Goal: Complete application form: Complete application form

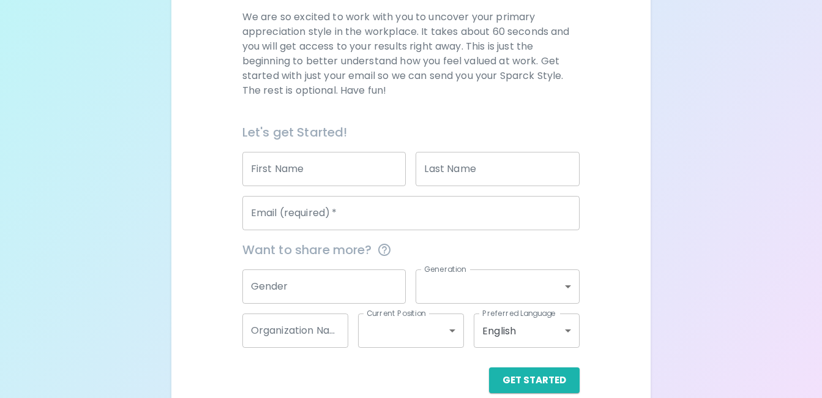
scroll to position [184, 0]
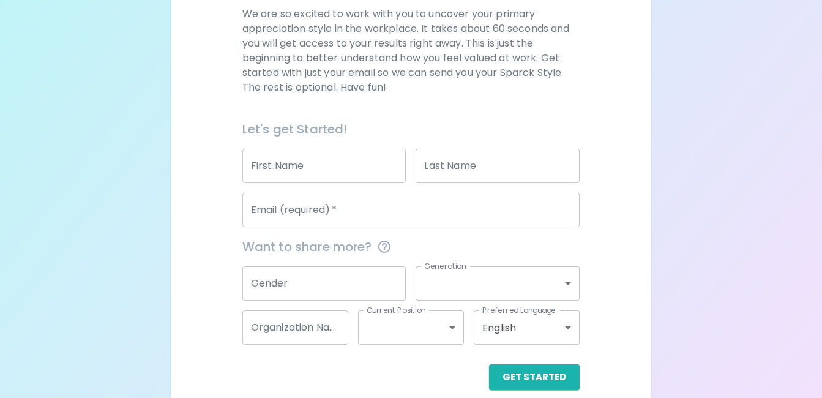
click at [339, 165] on input "First Name" at bounding box center [324, 166] width 164 height 34
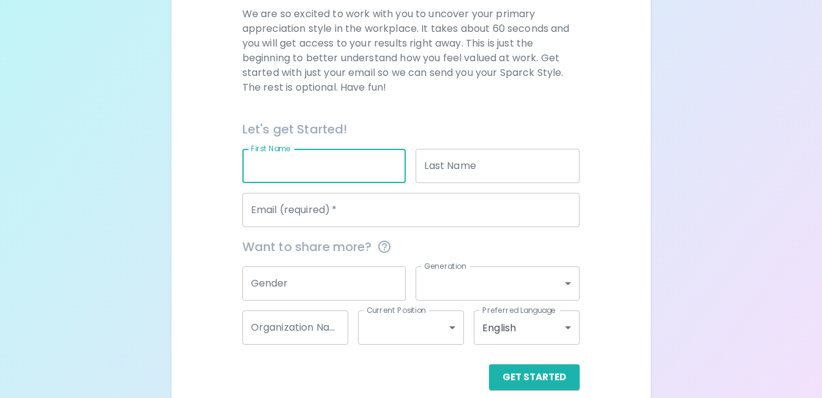
type input "[PERSON_NAME]"
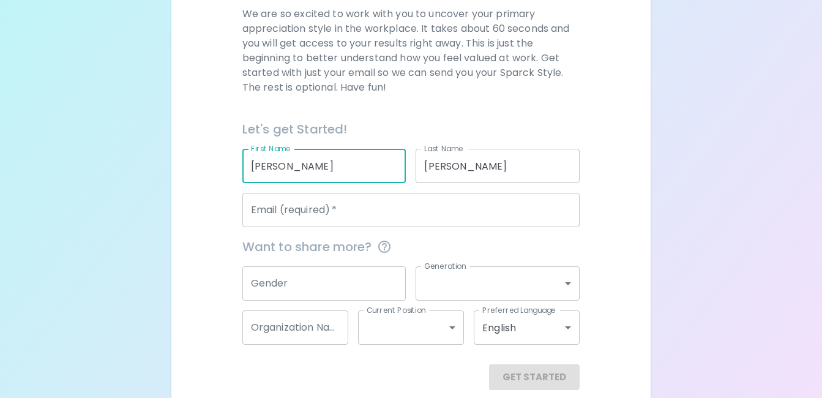
click at [348, 206] on input "Email (required)   *" at bounding box center [411, 210] width 338 height 34
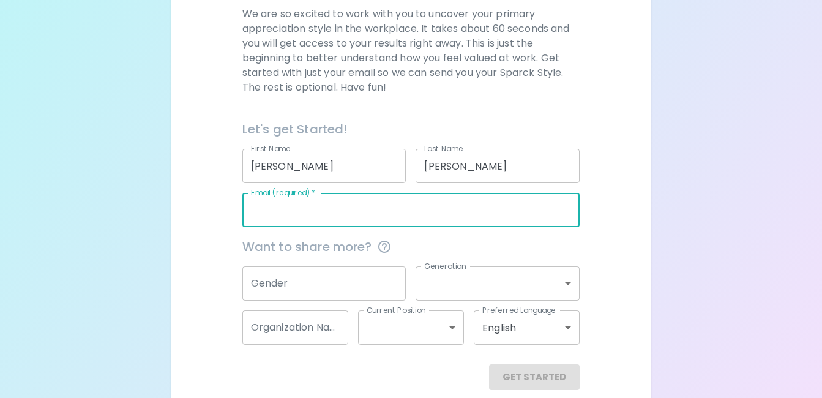
type input "[EMAIL_ADDRESS][DOMAIN_NAME]"
type input "20717"
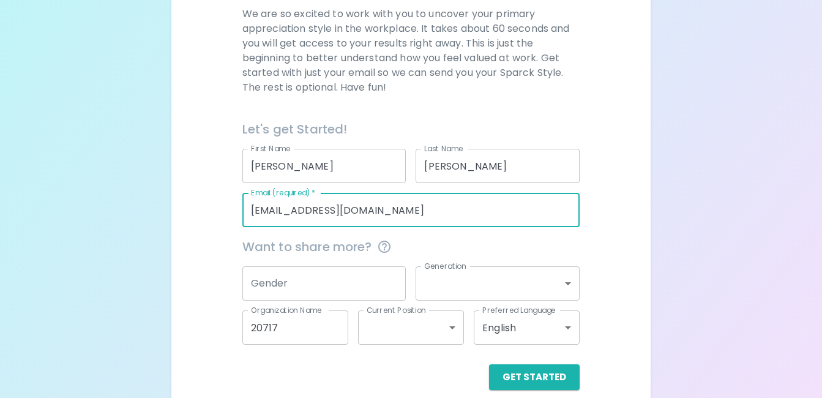
click at [332, 284] on input "Gender" at bounding box center [324, 283] width 164 height 34
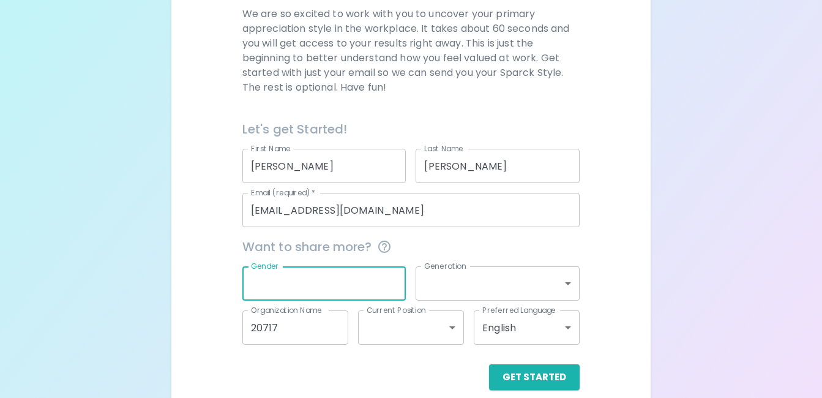
click at [275, 281] on input "Gender" at bounding box center [324, 283] width 164 height 34
click at [278, 283] on input "Gender" at bounding box center [324, 283] width 164 height 34
type input "[DEMOGRAPHIC_DATA]"
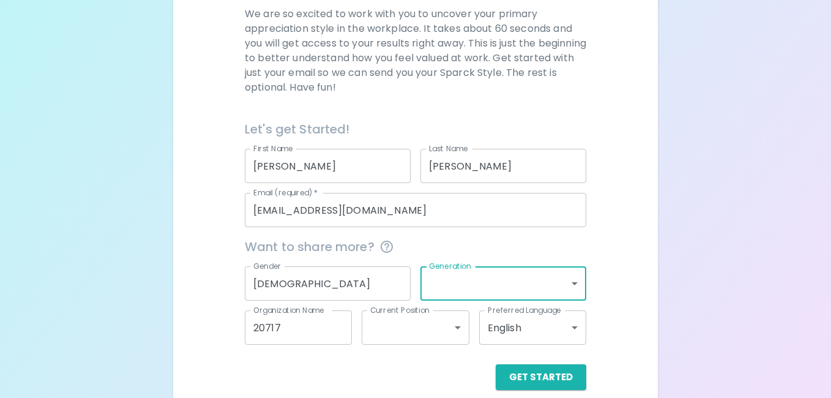
click at [570, 281] on body "Sparck Appreciation Style Quiz We are so excited to work with you to uncover yo…" at bounding box center [415, 115] width 831 height 598
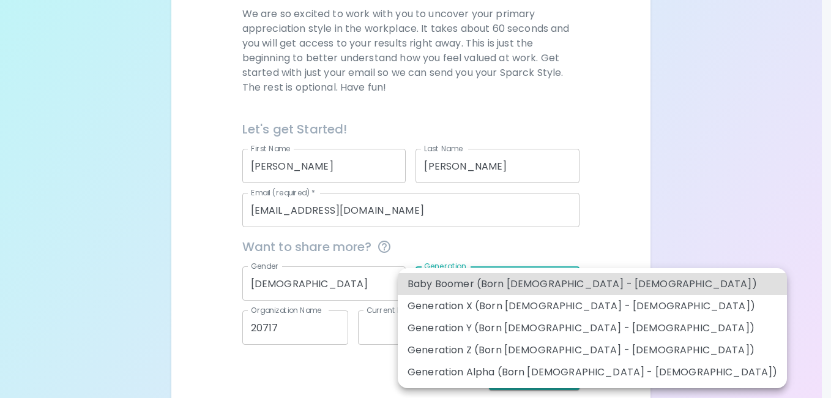
click at [497, 248] on div at bounding box center [415, 199] width 831 height 398
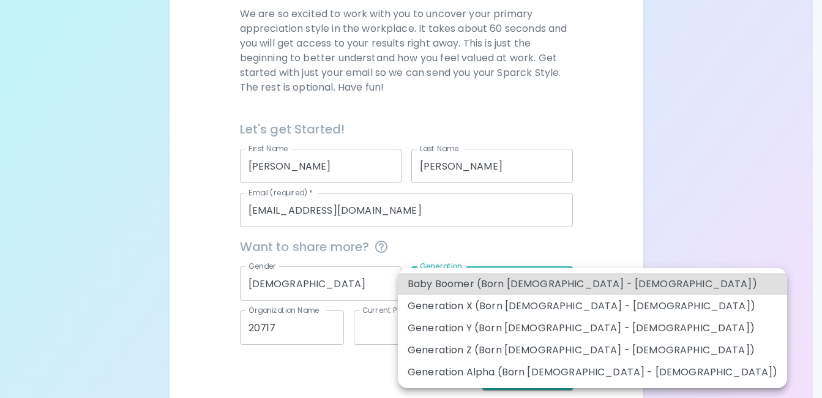
click at [568, 284] on body "Sparck Appreciation Style Quiz We are so excited to work with you to uncover yo…" at bounding box center [411, 115] width 822 height 598
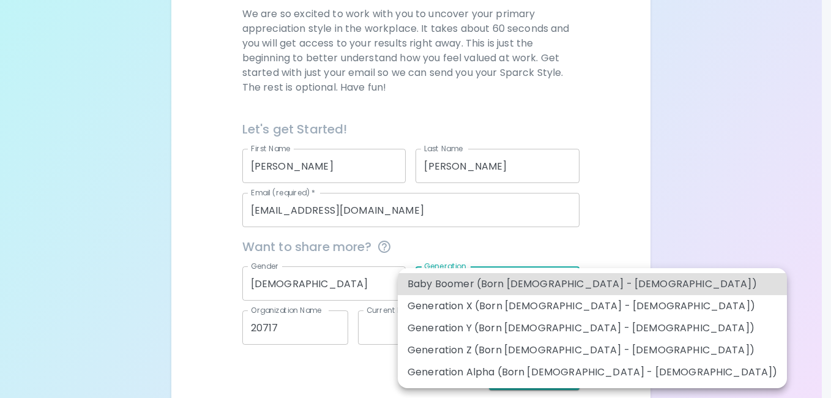
click at [542, 305] on li "Generation X (Born [DEMOGRAPHIC_DATA] - [DEMOGRAPHIC_DATA])" at bounding box center [592, 306] width 389 height 22
type input "generation_x"
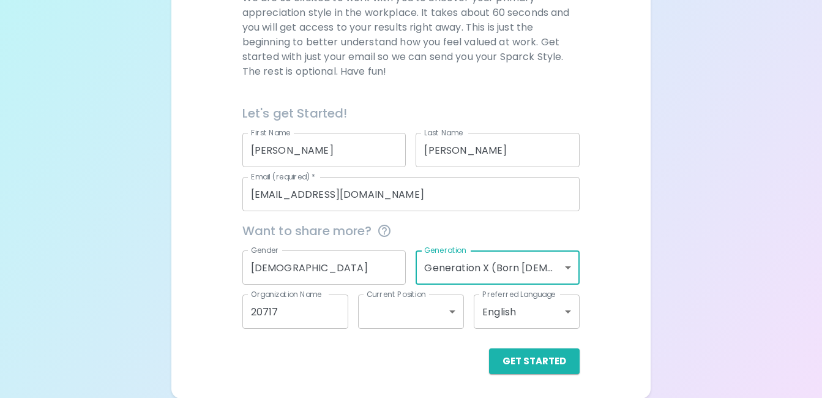
scroll to position [200, 0]
click at [399, 314] on body "Sparck Appreciation Style Quiz We are so excited to work with you to uncover yo…" at bounding box center [415, 99] width 831 height 598
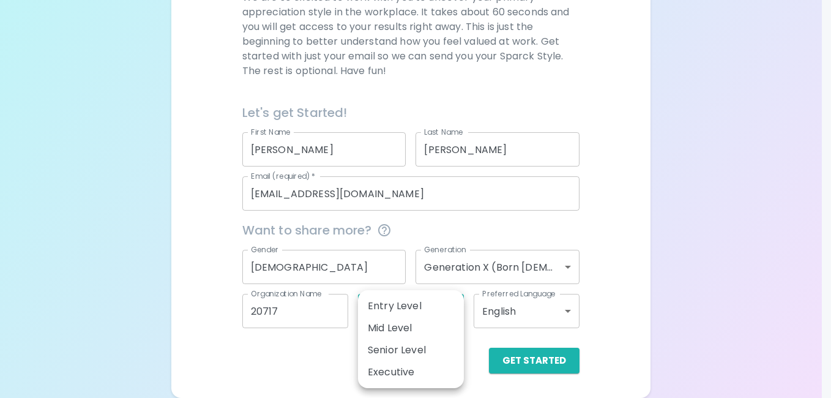
click at [399, 272] on div at bounding box center [415, 199] width 831 height 398
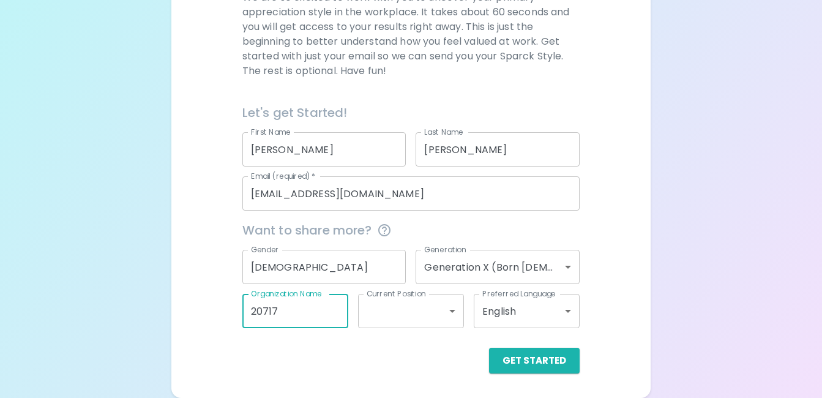
drag, startPoint x: 273, startPoint y: 319, endPoint x: 231, endPoint y: 325, distance: 42.0
click at [231, 325] on div "We are so excited to work with you to uncover your primary appreciation style i…" at bounding box center [411, 181] width 450 height 383
click at [376, 311] on body "Sparck Appreciation Style Quiz We are so excited to work with you to uncover yo…" at bounding box center [415, 99] width 831 height 598
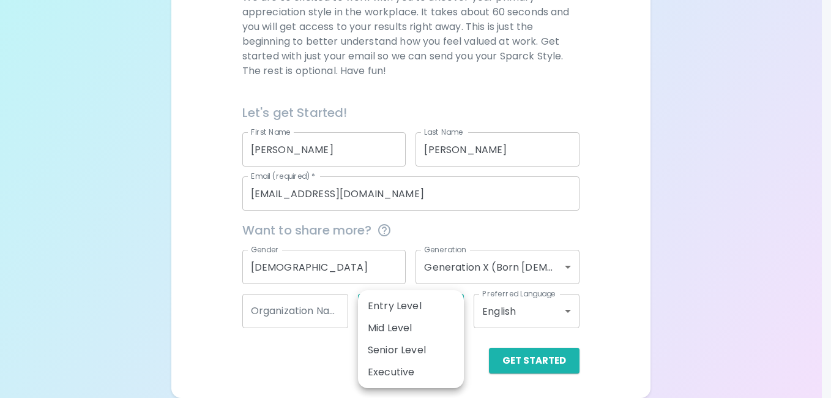
click at [305, 307] on div at bounding box center [415, 199] width 831 height 398
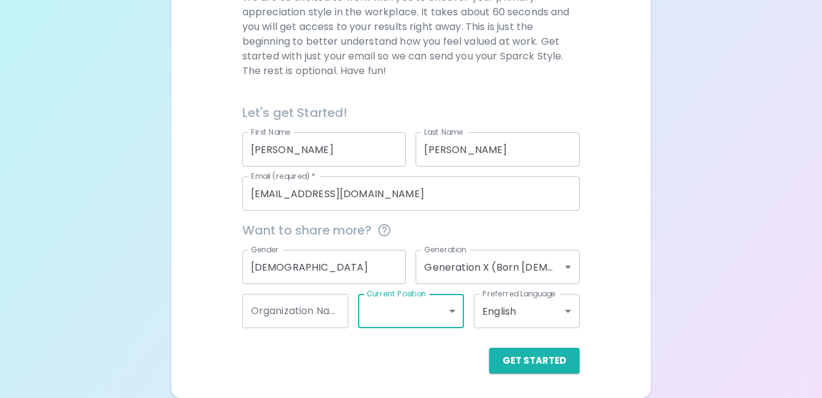
click at [302, 308] on input "Organization Name" at bounding box center [295, 311] width 106 height 34
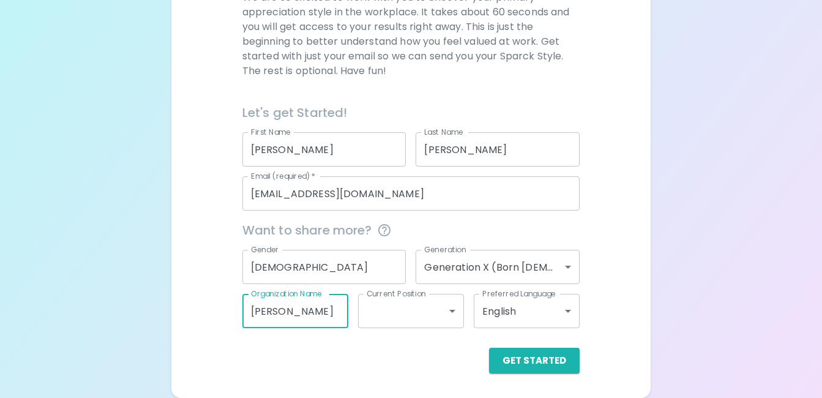
type input "[PERSON_NAME]"
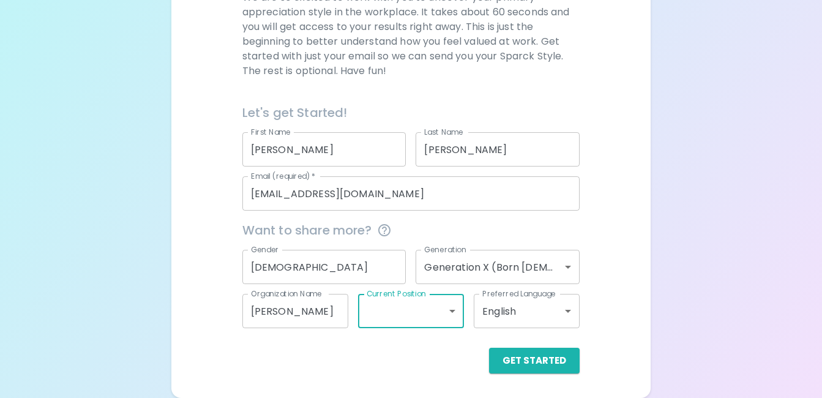
click at [305, 311] on input "[PERSON_NAME]" at bounding box center [295, 311] width 106 height 34
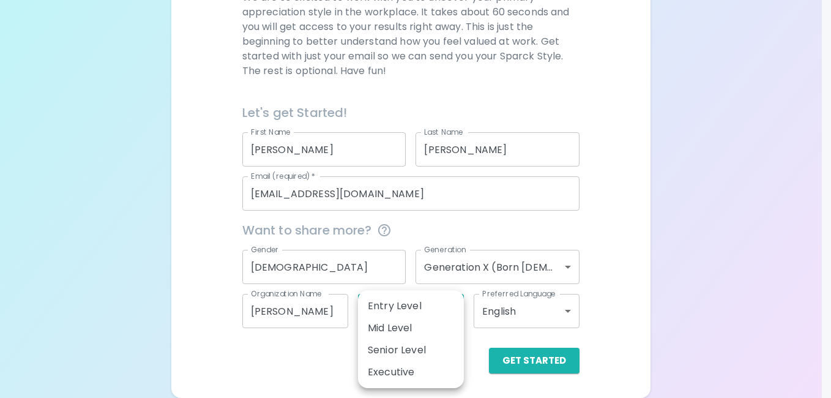
click at [397, 308] on body "Sparck Appreciation Style Quiz We are so excited to work with you to uncover yo…" at bounding box center [415, 99] width 831 height 598
click at [334, 340] on div at bounding box center [415, 199] width 831 height 398
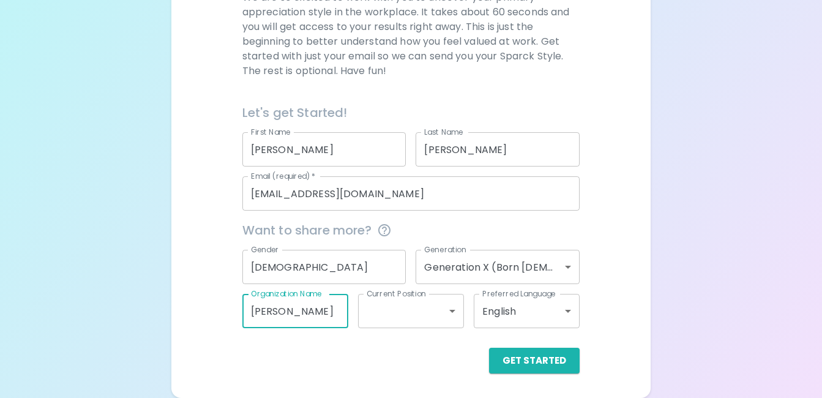
drag, startPoint x: 311, startPoint y: 308, endPoint x: 223, endPoint y: 313, distance: 87.6
click at [215, 307] on div "We are so excited to work with you to uncover your primary appreciation style i…" at bounding box center [411, 181] width 450 height 383
click at [530, 364] on button "Get Started" at bounding box center [534, 360] width 91 height 26
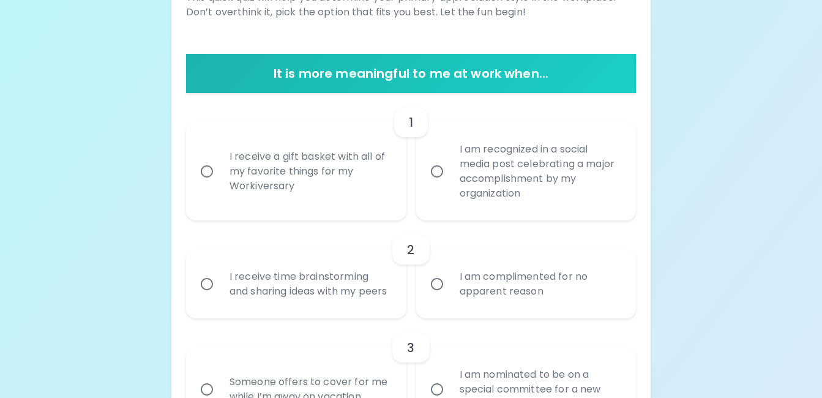
click at [439, 169] on input "I am recognized in a social media post celebrating a major accomplishment by my…" at bounding box center [437, 171] width 26 height 26
radio input "true"
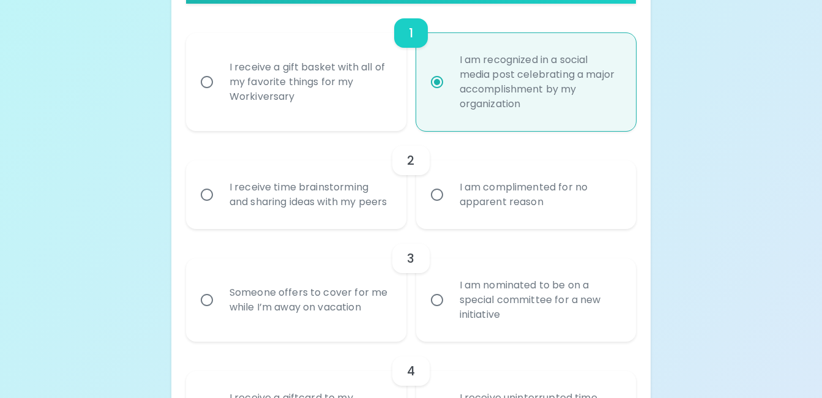
scroll to position [298, 0]
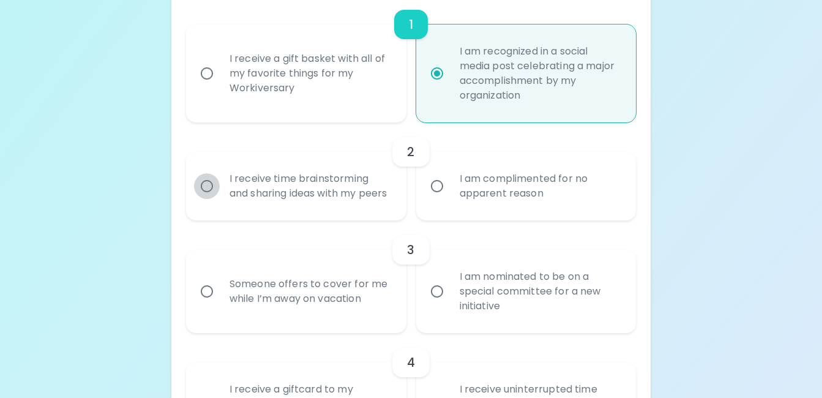
click at [206, 198] on input "I receive time brainstorming and sharing ideas with my peers" at bounding box center [207, 186] width 26 height 26
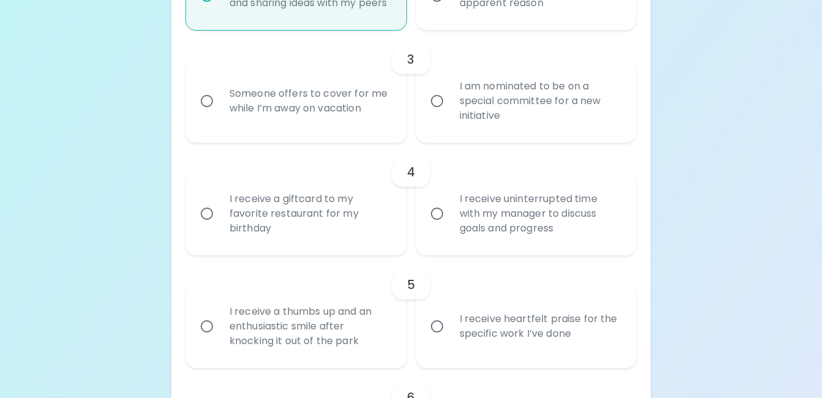
scroll to position [518, 0]
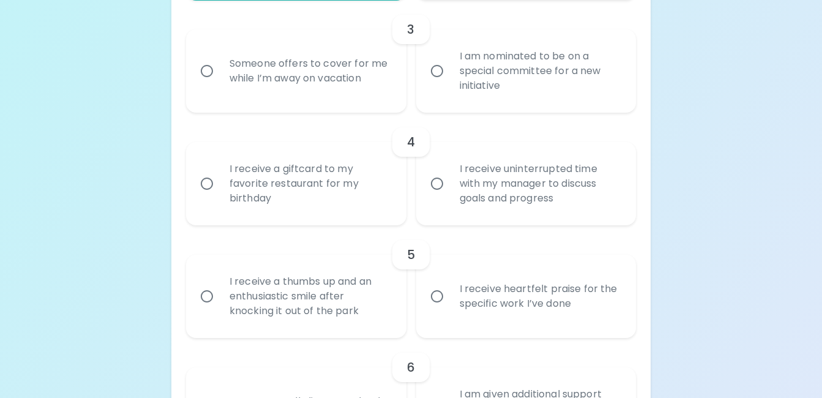
radio input "true"
click at [437, 84] on input "I am nominated to be on a special committee for a new initiative" at bounding box center [437, 71] width 26 height 26
radio input "false"
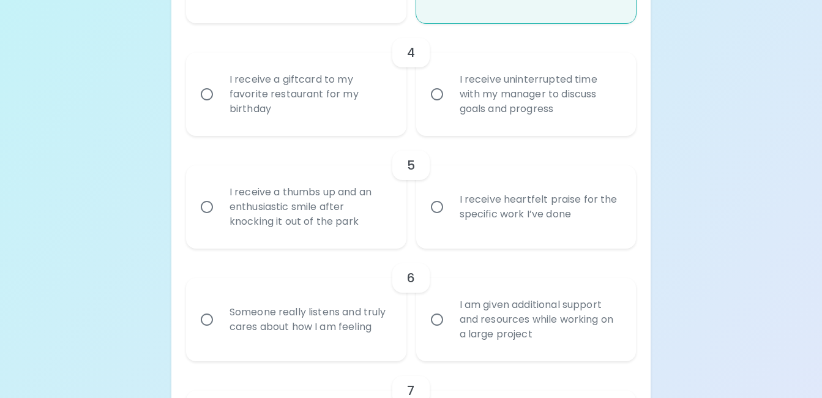
scroll to position [616, 0]
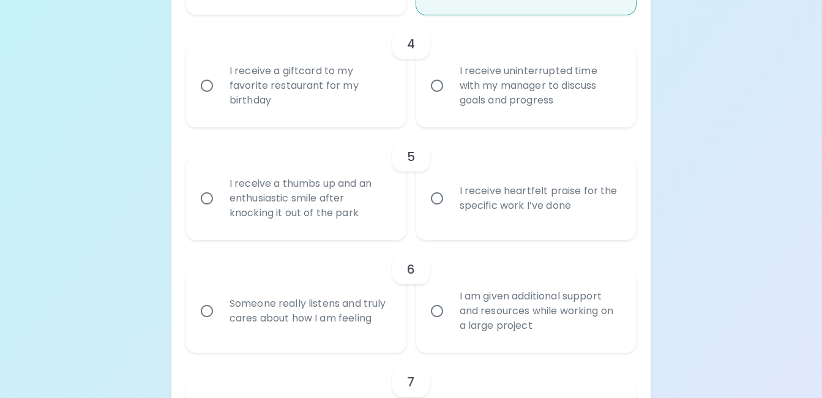
radio input "true"
click at [433, 98] on input "I receive uninterrupted time with my manager to discuss goals and progress" at bounding box center [437, 86] width 26 height 26
radio input "false"
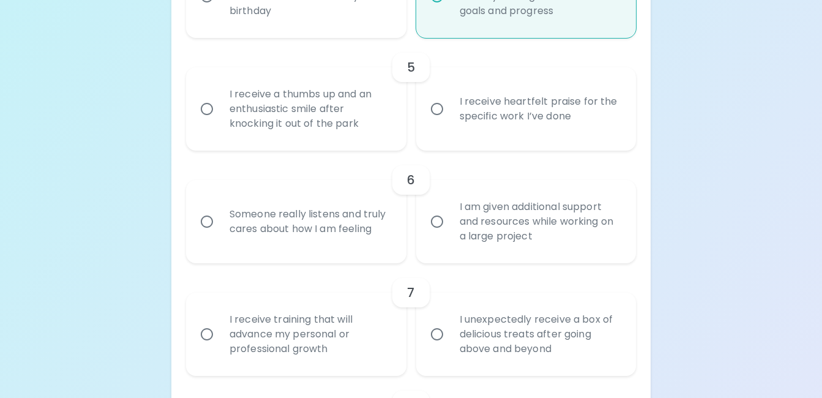
scroll to position [714, 0]
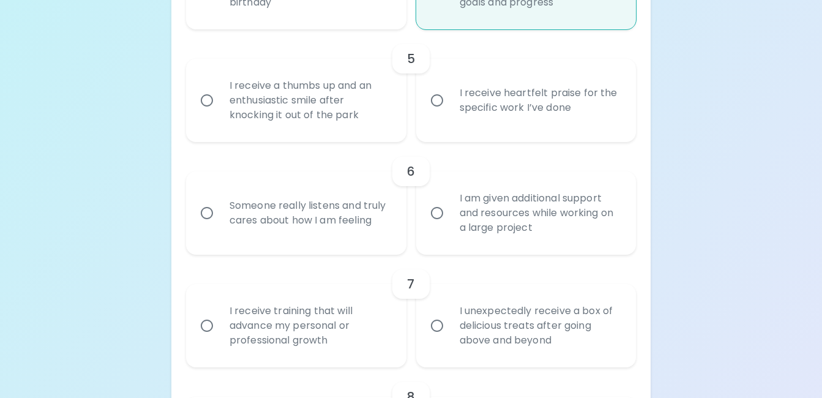
radio input "true"
click at [433, 113] on input "I receive heartfelt praise for the specific work I’ve done" at bounding box center [437, 100] width 26 height 26
radio input "false"
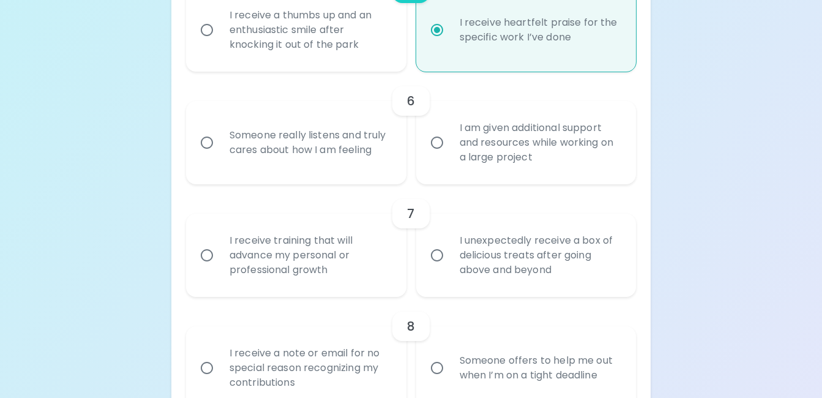
scroll to position [812, 0]
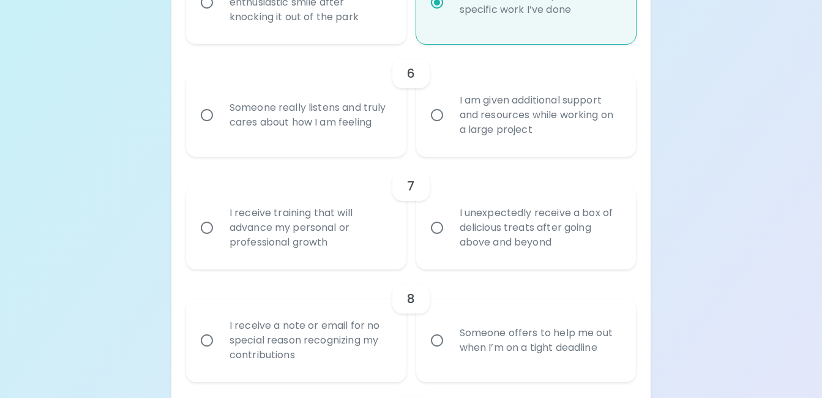
radio input "true"
click at [206, 15] on input "I receive a thumbs up and an enthusiastic smile after knocking it out of the pa…" at bounding box center [207, 3] width 26 height 26
radio input "false"
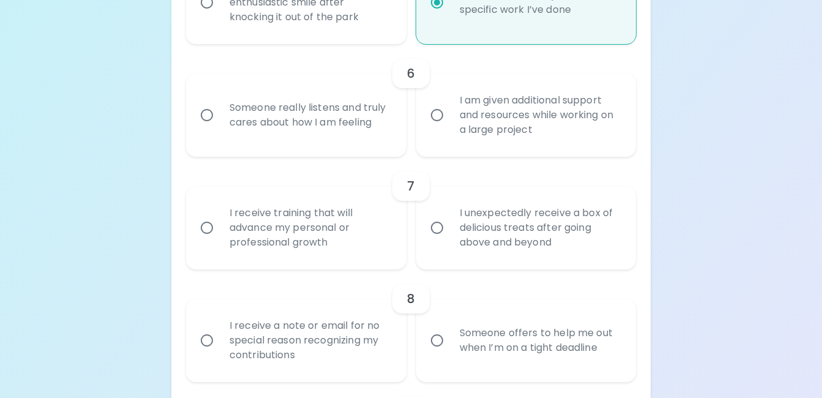
radio input "true"
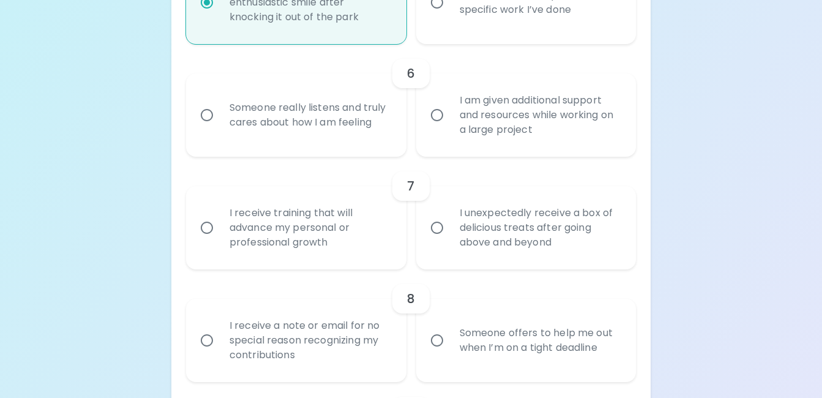
radio input "true"
click at [209, 128] on input "Someone really listens and truly cares about how I am feeling" at bounding box center [207, 115] width 26 height 26
radio input "false"
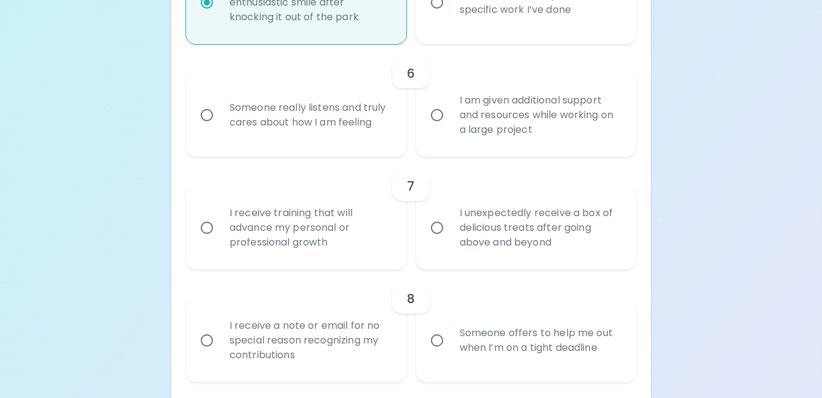
radio input "false"
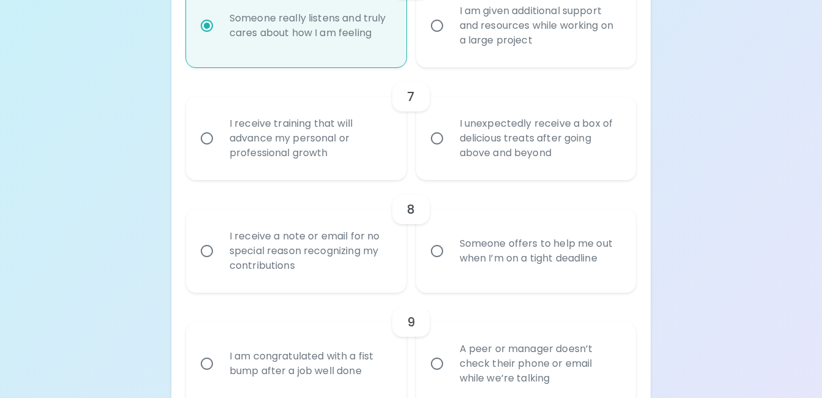
scroll to position [910, 0]
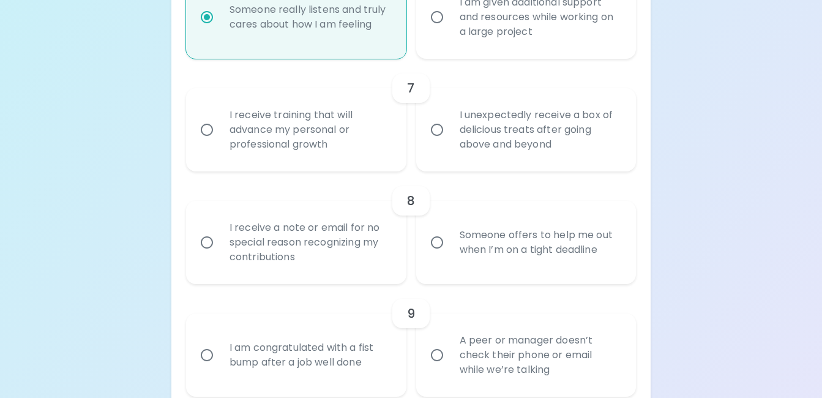
radio input "true"
click at [440, 143] on input "I unexpectedly receive a box of delicious treats after going above and beyond" at bounding box center [437, 130] width 26 height 26
radio input "false"
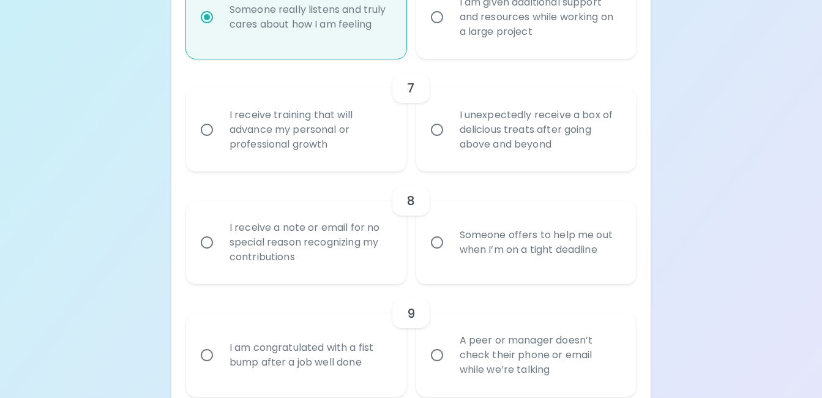
radio input "false"
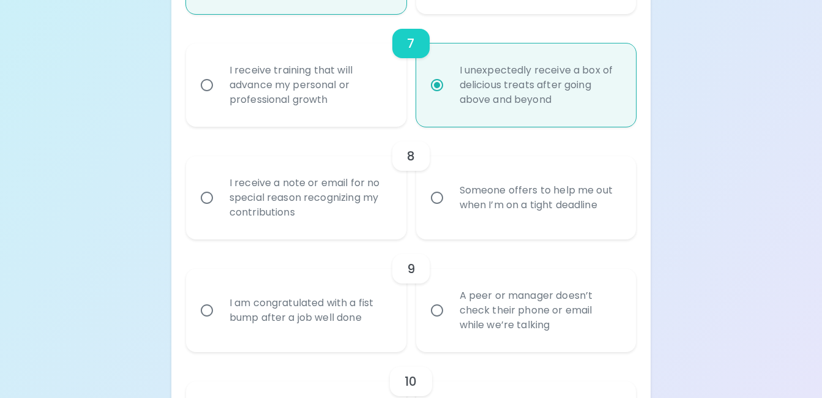
scroll to position [1008, 0]
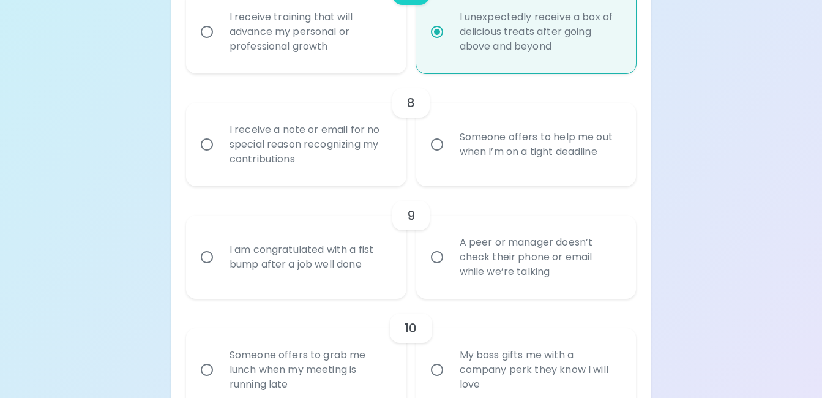
radio input "true"
click at [437, 157] on input "Someone offers to help me out when I’m on a tight deadline" at bounding box center [437, 145] width 26 height 26
radio input "false"
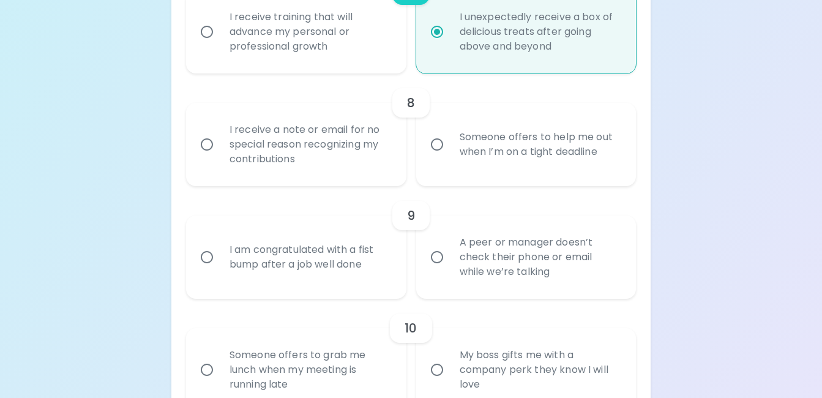
radio input "false"
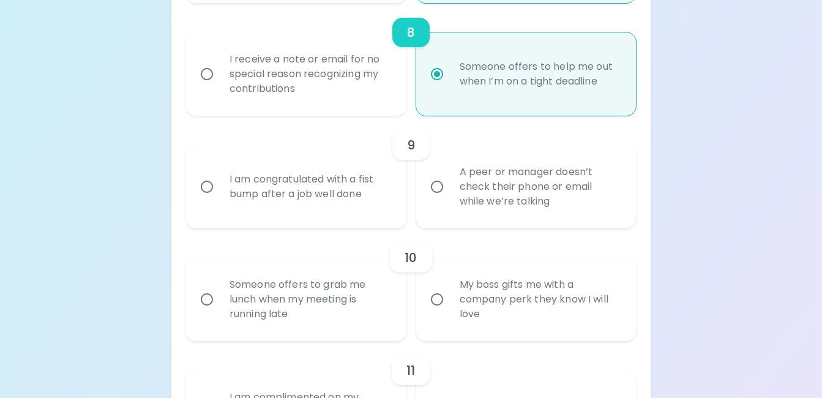
scroll to position [1106, 0]
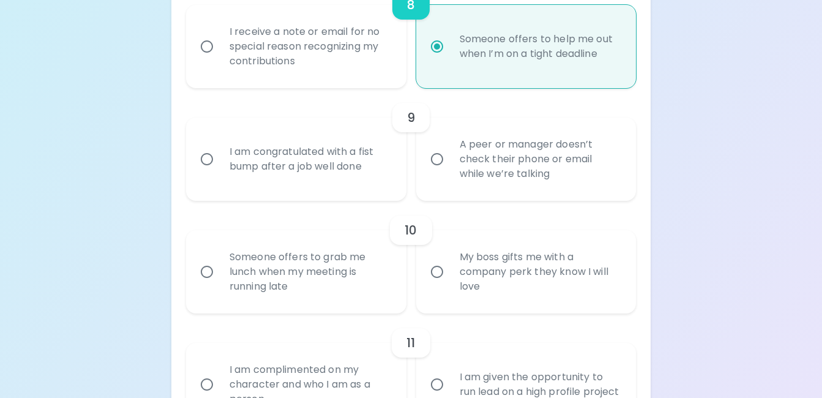
radio input "true"
click at [213, 172] on input "I am congratulated with a fist bump after a job well done" at bounding box center [207, 159] width 26 height 26
radio input "false"
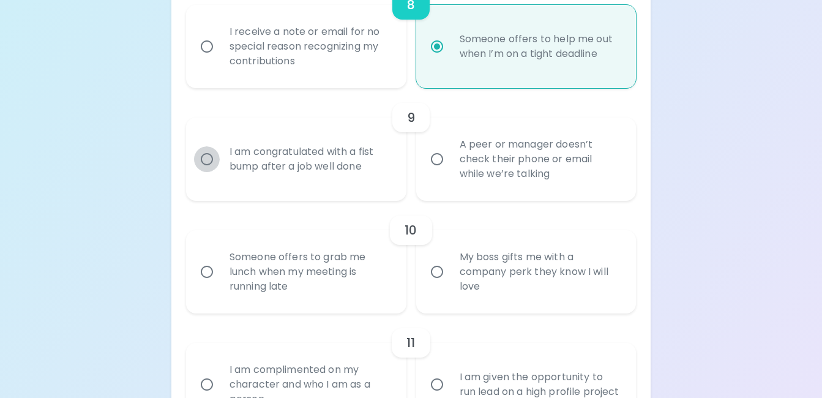
radio input "false"
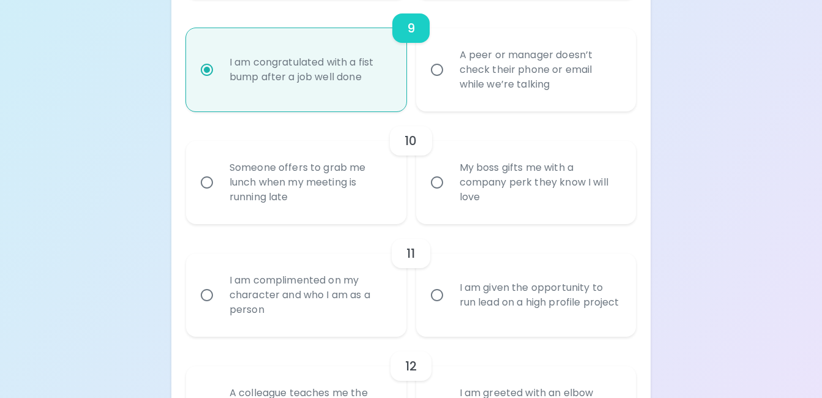
scroll to position [1203, 0]
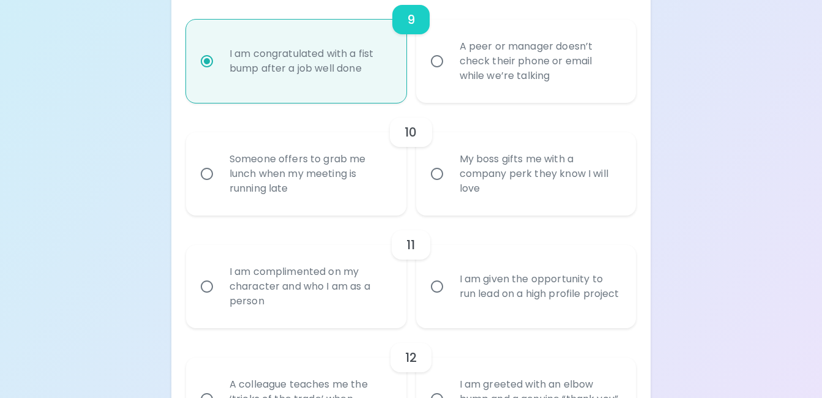
radio input "true"
click at [425, 187] on input "My boss gifts me with a company perk they know I will love" at bounding box center [437, 174] width 26 height 26
radio input "false"
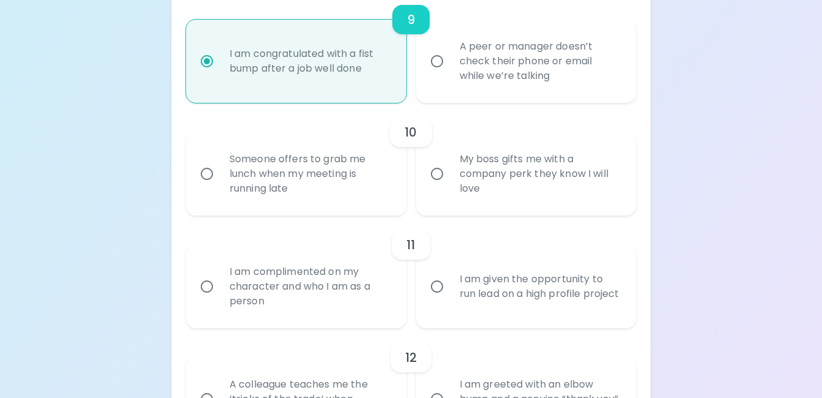
radio input "false"
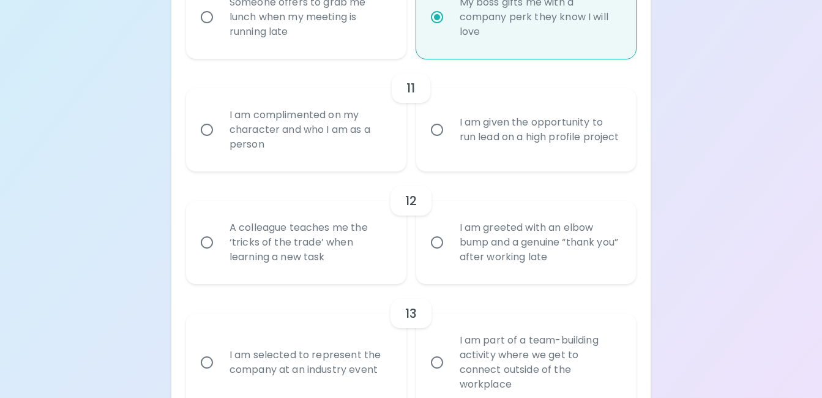
scroll to position [1362, 0]
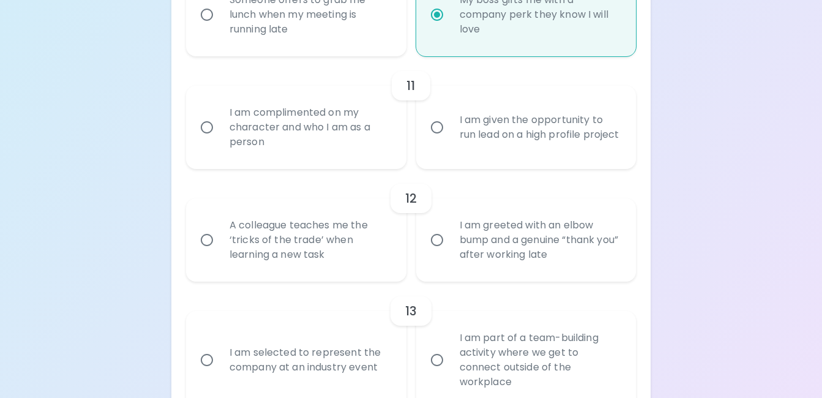
radio input "true"
click at [218, 140] on input "I am complimented on my character and who I am as a person" at bounding box center [207, 127] width 26 height 26
radio input "false"
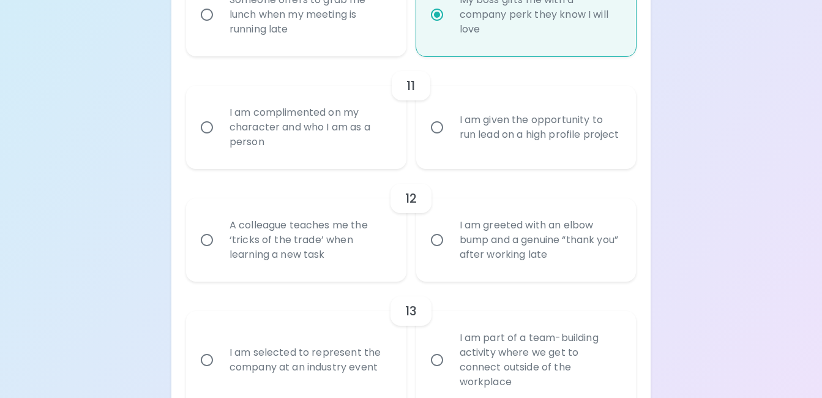
radio input "false"
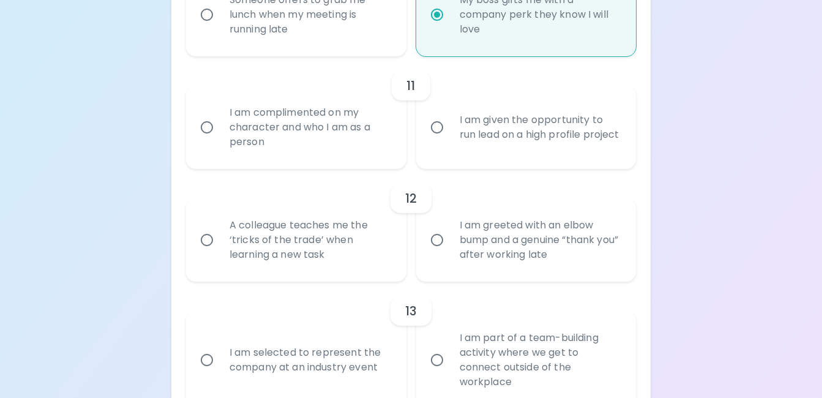
radio input "false"
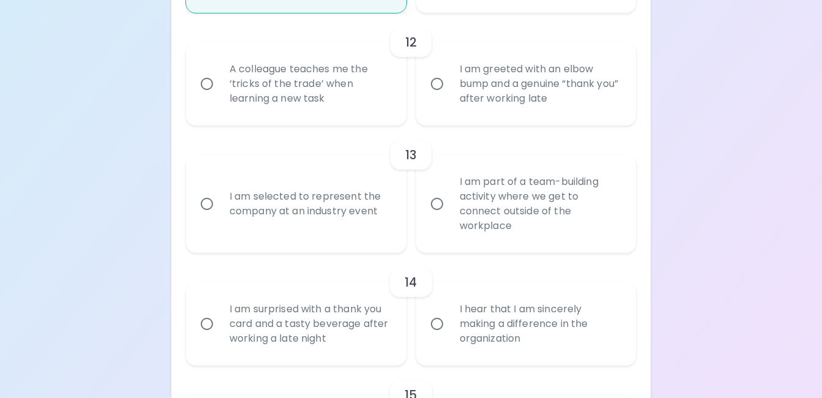
scroll to position [1522, 0]
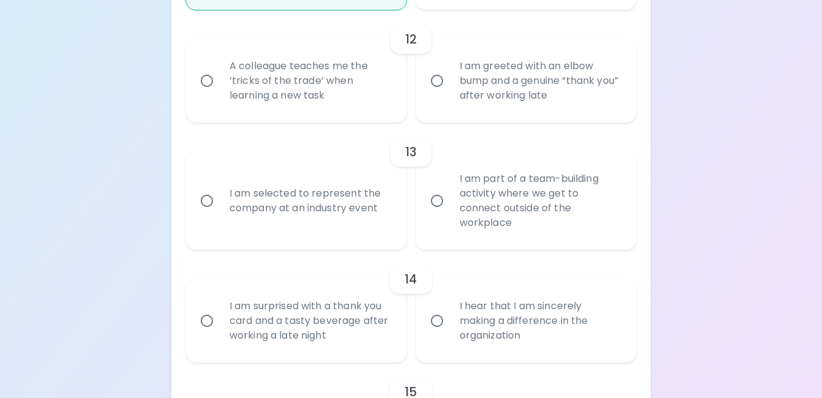
radio input "true"
click at [206, 92] on input "A colleague teaches me the ‘tricks of the trade’ when learning a new task" at bounding box center [207, 81] width 26 height 26
radio input "false"
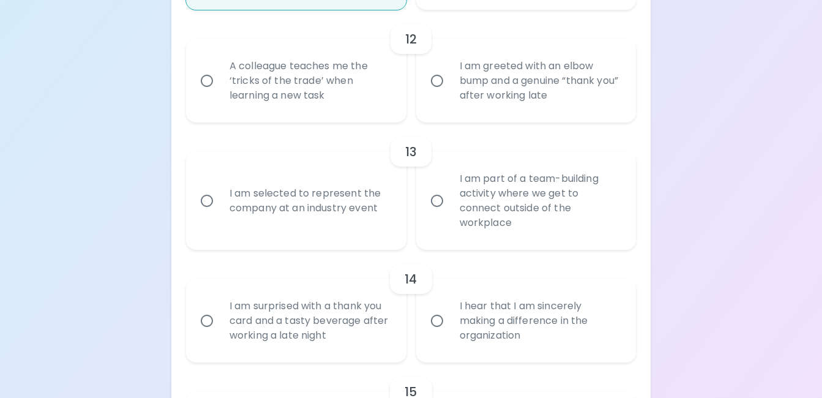
radio input "false"
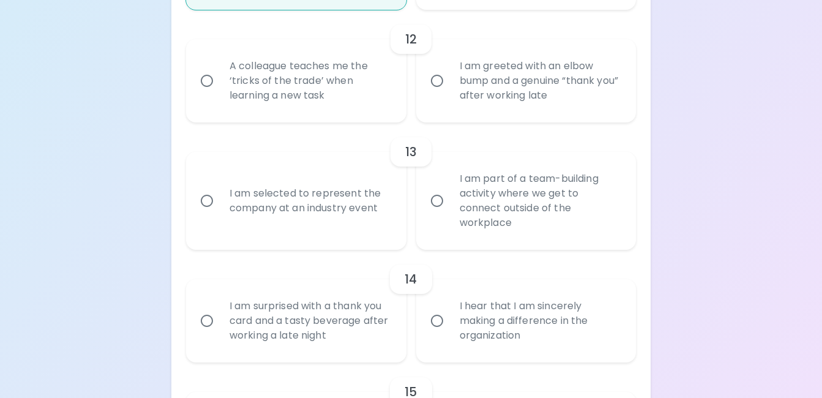
radio input "false"
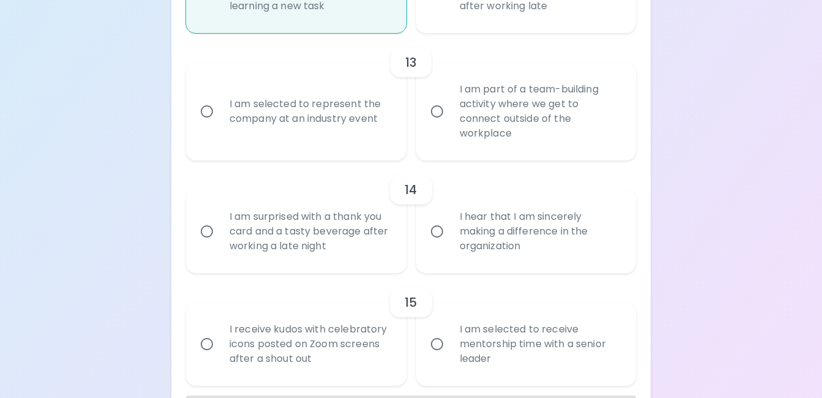
scroll to position [1619, 0]
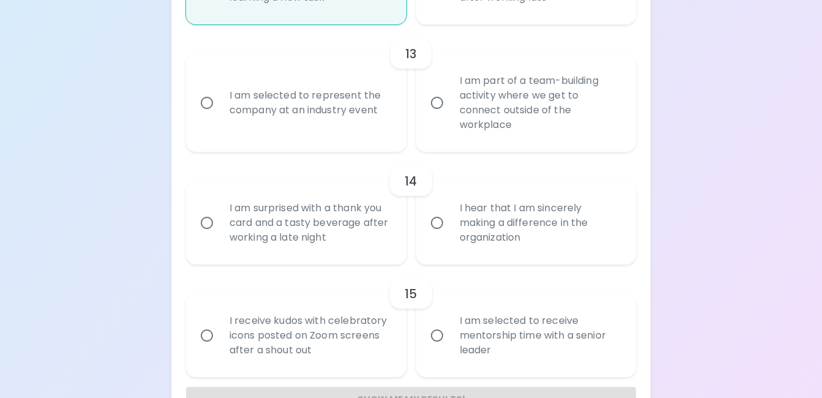
radio input "true"
click at [441, 116] on input "I am part of a team-building activity where we get to connect outside of the wo…" at bounding box center [437, 103] width 26 height 26
radio input "false"
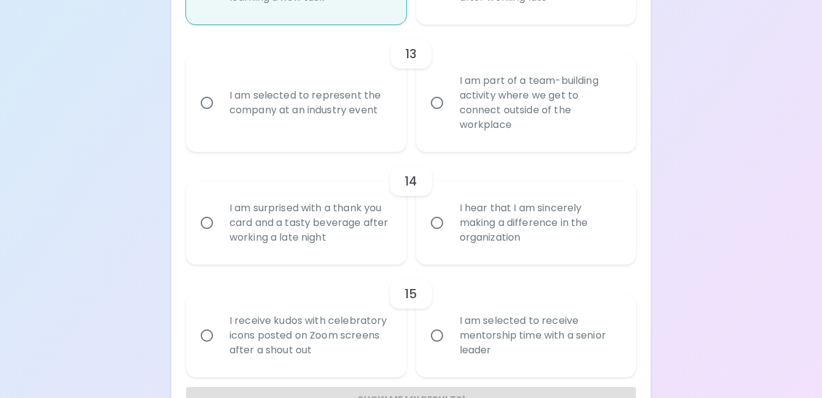
radio input "false"
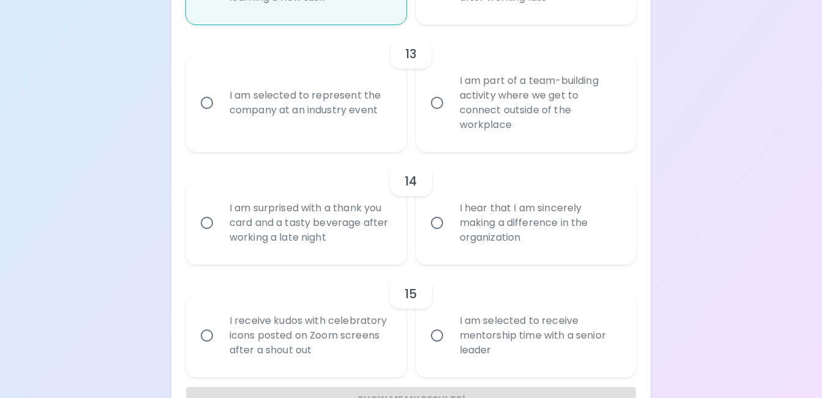
radio input "false"
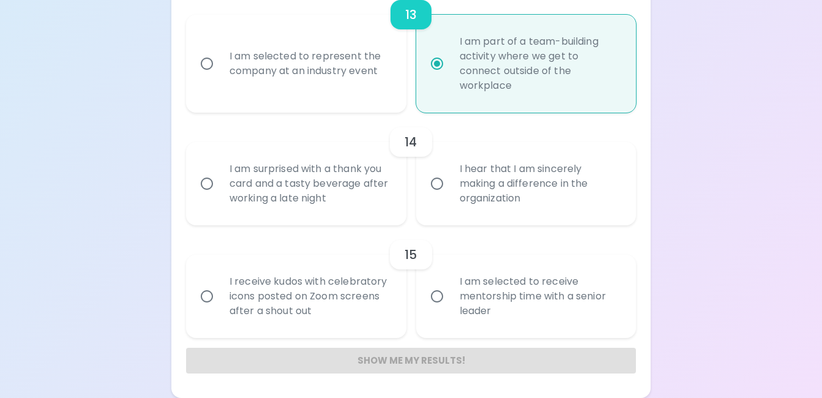
scroll to position [1673, 0]
radio input "true"
drag, startPoint x: 431, startPoint y: 177, endPoint x: 442, endPoint y: 178, distance: 10.4
click at [431, 178] on input "I hear that I am sincerely making a difference in the organization" at bounding box center [437, 184] width 26 height 26
radio input "false"
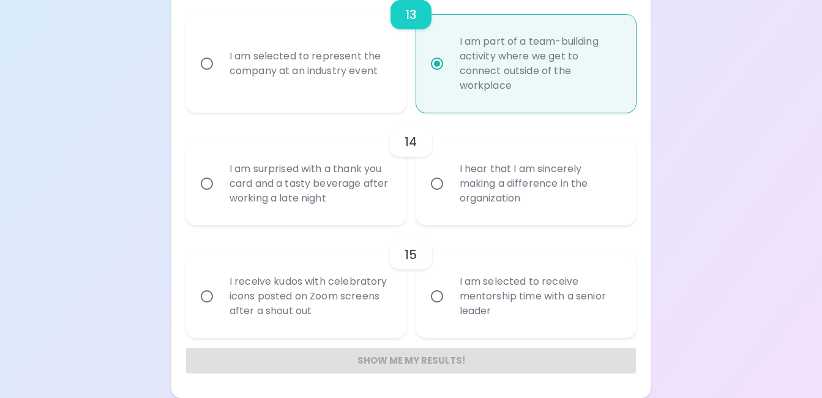
radio input "false"
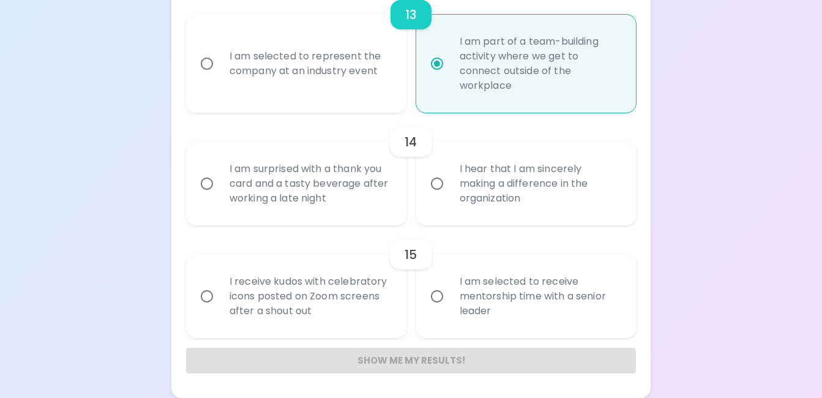
radio input "false"
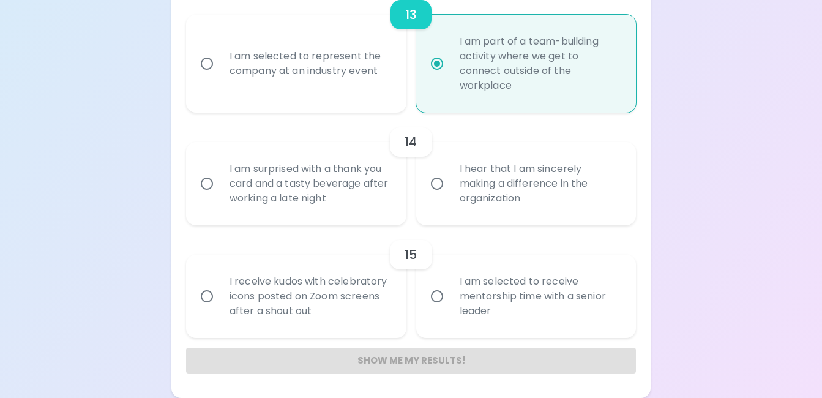
radio input "false"
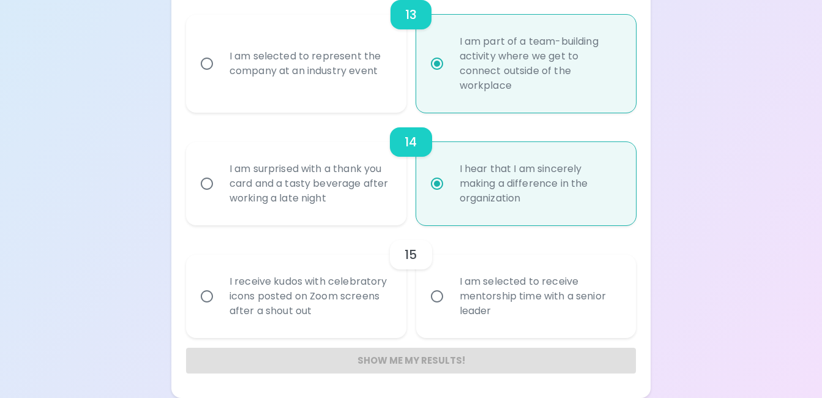
radio input "true"
click at [199, 298] on input "I receive kudos with celebratory icons posted on Zoom screens after a shout out" at bounding box center [207, 296] width 26 height 26
radio input "false"
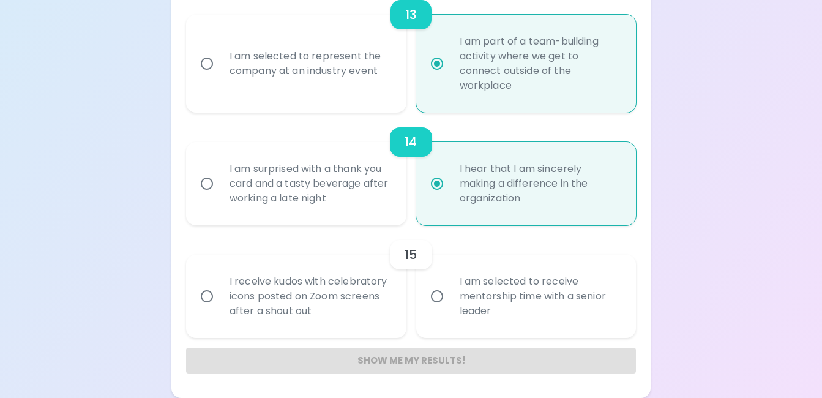
radio input "false"
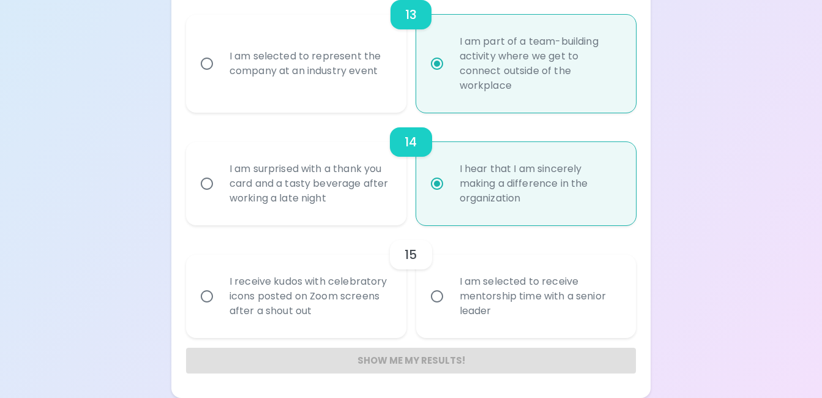
radio input "false"
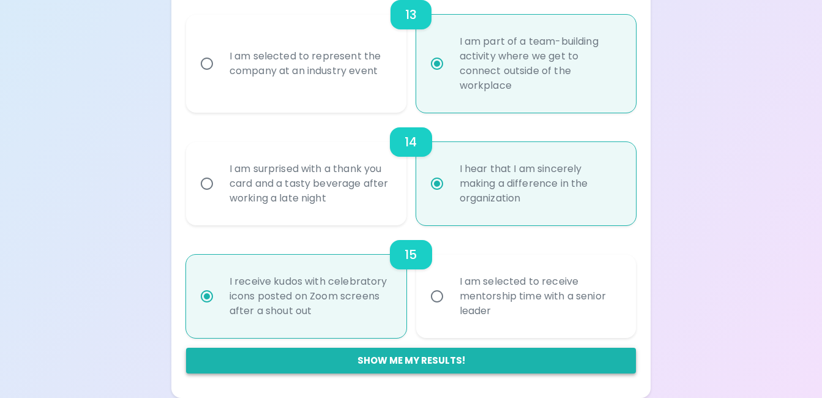
radio input "true"
click at [445, 359] on button "Show me my results!" at bounding box center [411, 360] width 450 height 26
radio input "false"
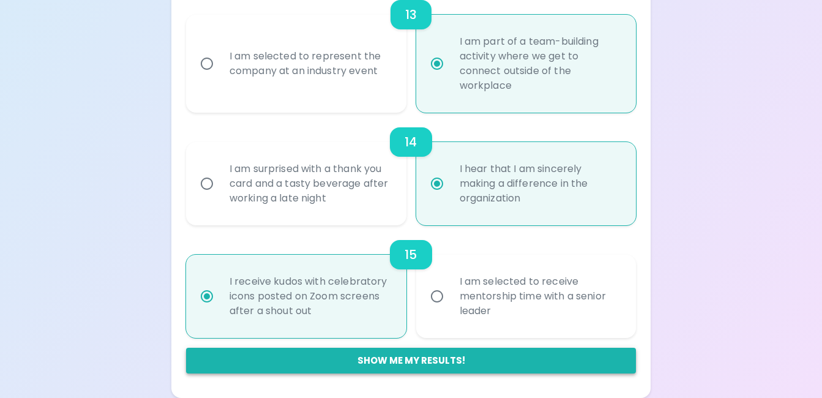
radio input "false"
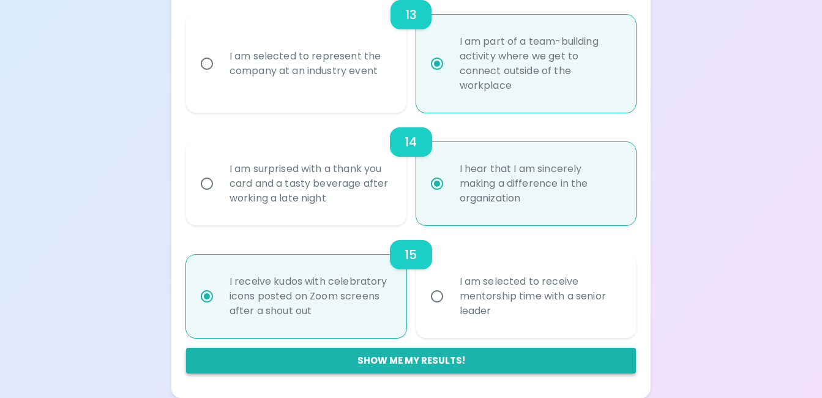
radio input "false"
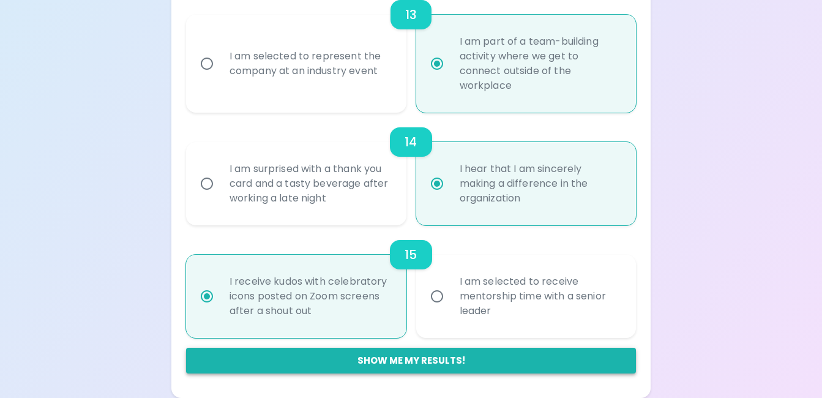
radio input "false"
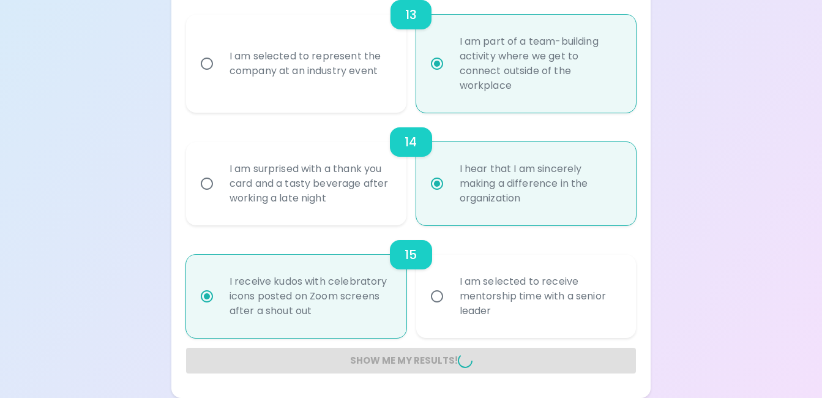
radio input "false"
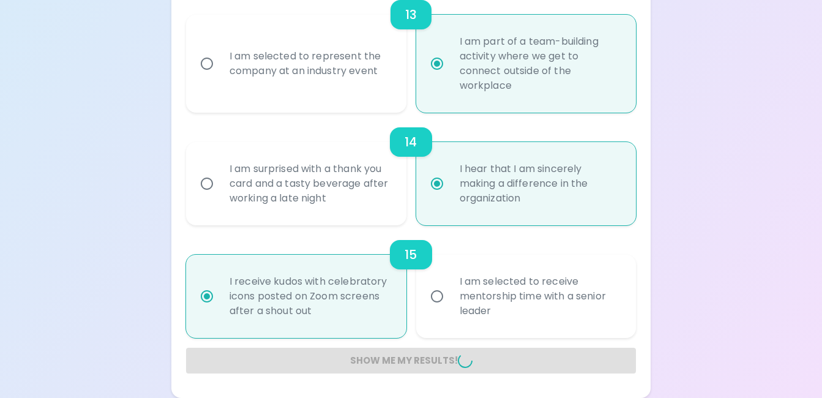
radio input "false"
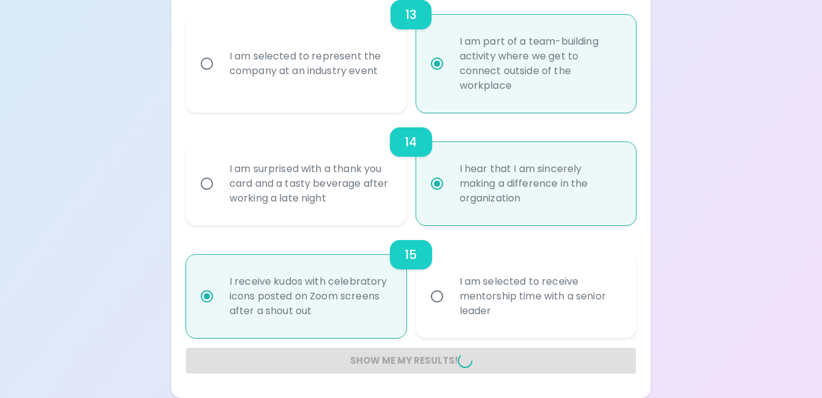
radio input "false"
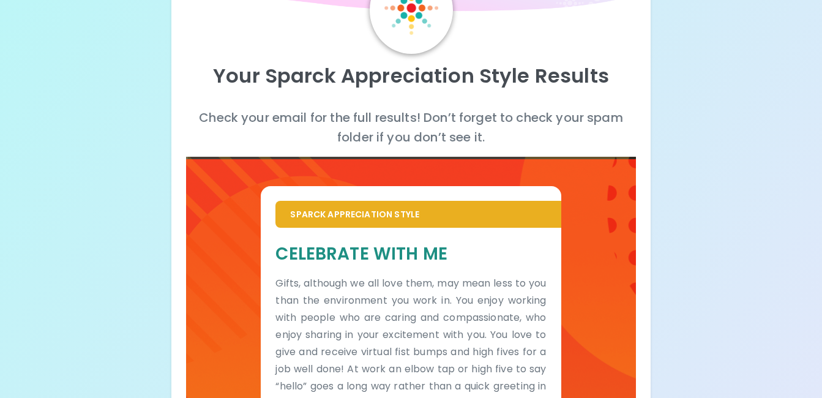
scroll to position [0, 0]
